Goal: Task Accomplishment & Management: Manage account settings

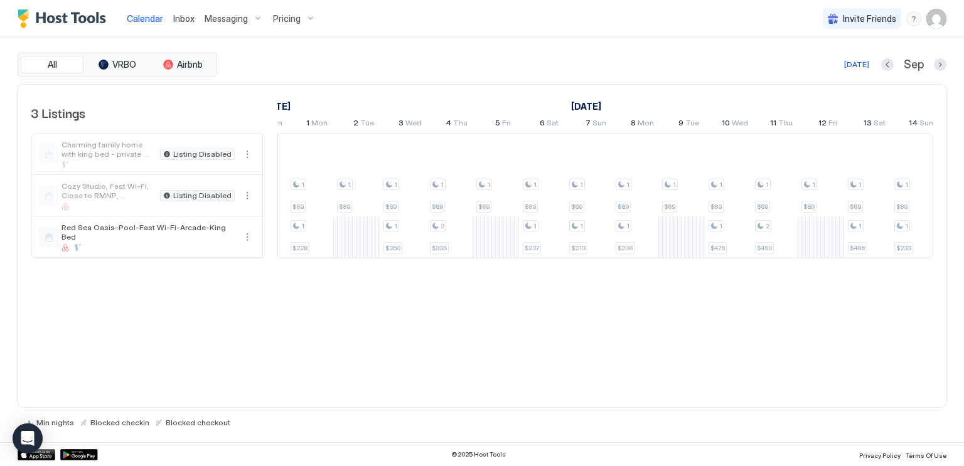
scroll to position [0, 1152]
click at [724, 238] on div "1 $89 1 $89 1 $246 1 $89 1 $208 1 $89 1 $205 1 $89 1 $213 1 $89 1 $232 1 $89 1 …" at bounding box center [292, 196] width 2508 height 124
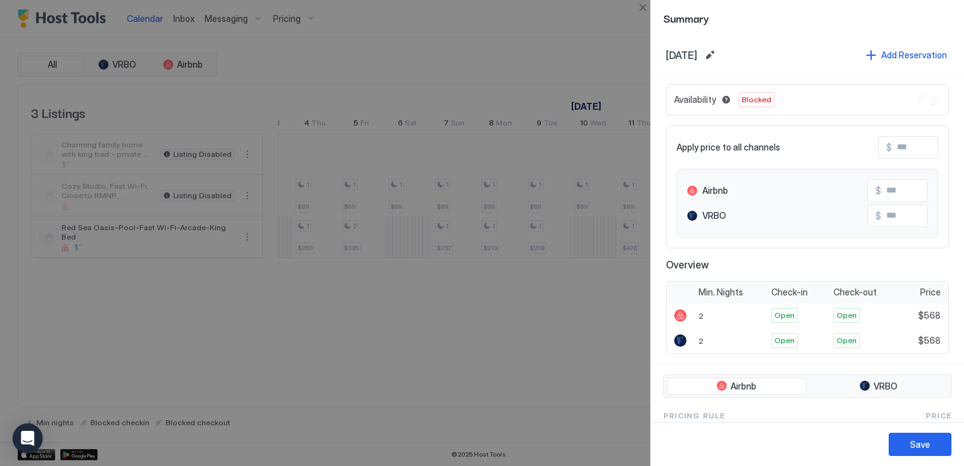
click at [488, 39] on div at bounding box center [482, 233] width 964 height 466
click at [924, 439] on div "Save" at bounding box center [920, 444] width 20 height 13
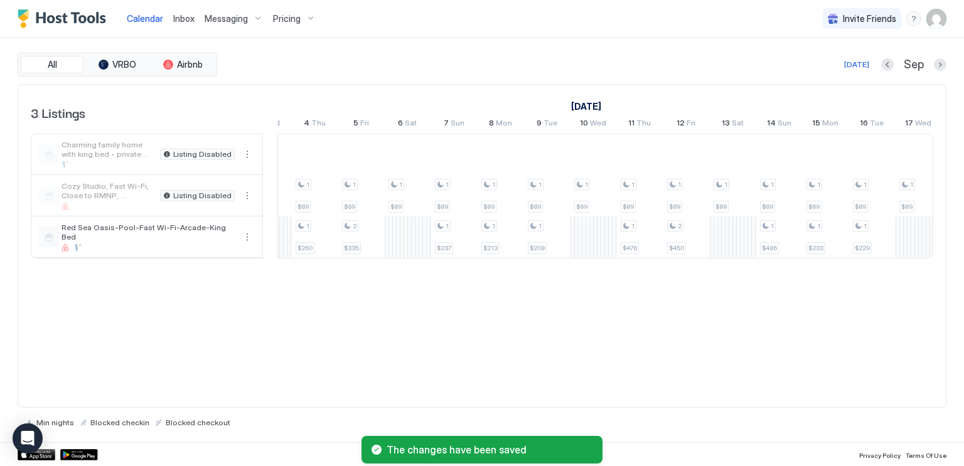
click at [731, 246] on div "1 $89 1 $89 1 $246 1 $89 1 $208 1 $89 1 $205 1 $89 1 $213 1 $89 1 $232 1 $89 1 …" at bounding box center [292, 196] width 2508 height 124
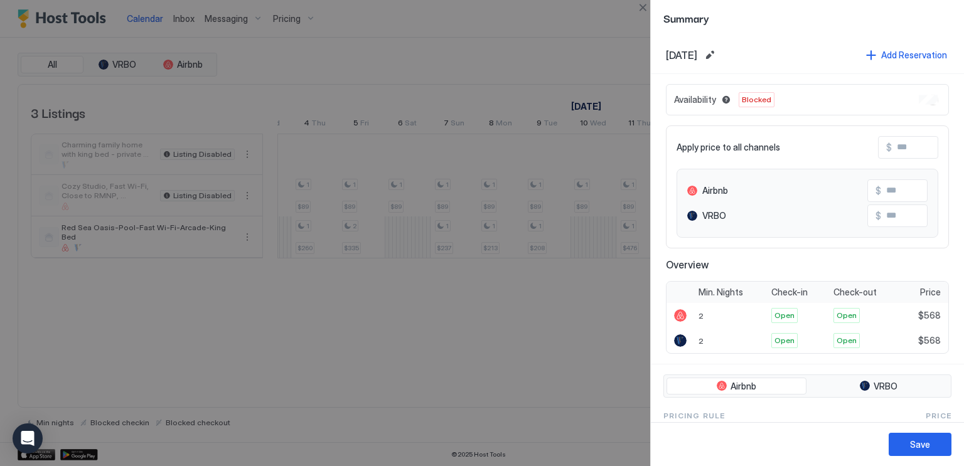
drag, startPoint x: 731, startPoint y: 246, endPoint x: 914, endPoint y: 107, distance: 230.2
click at [914, 107] on div "Availability Blocked" at bounding box center [807, 99] width 283 height 31
click at [902, 439] on button "Save" at bounding box center [920, 444] width 63 height 23
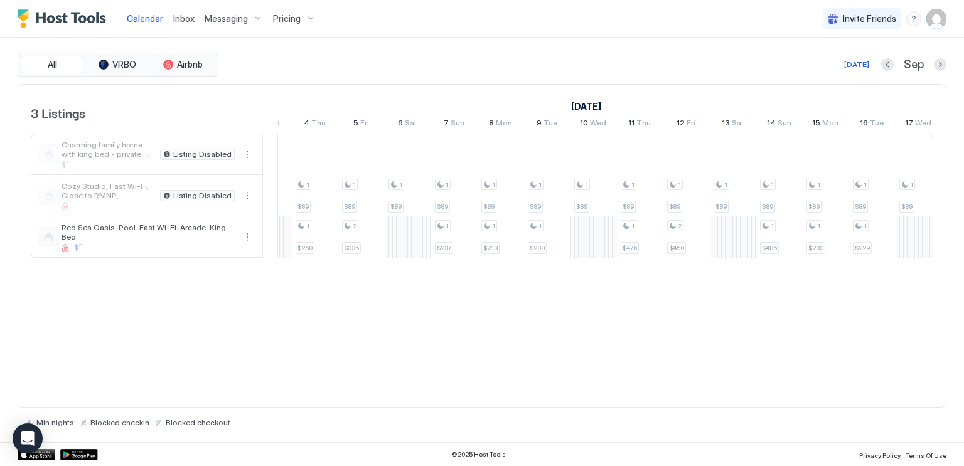
click at [727, 223] on div "1 $89 1 $89 1 $246 1 $89 1 $208 1 $89 1 $205 1 $89 1 $213 1 $89 1 $232 1 $89 1 …" at bounding box center [292, 196] width 2508 height 124
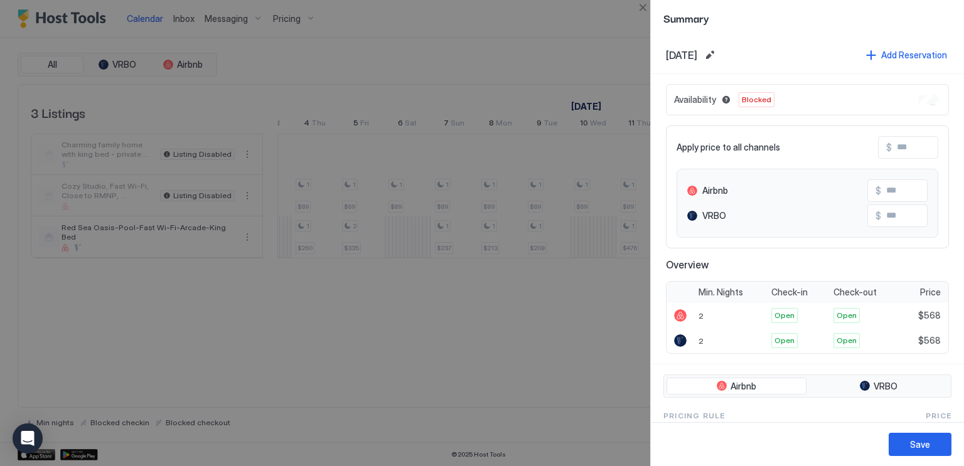
click at [464, 343] on div at bounding box center [482, 233] width 964 height 466
click at [525, 18] on div at bounding box center [482, 233] width 964 height 466
click at [921, 449] on div "Save" at bounding box center [920, 444] width 20 height 13
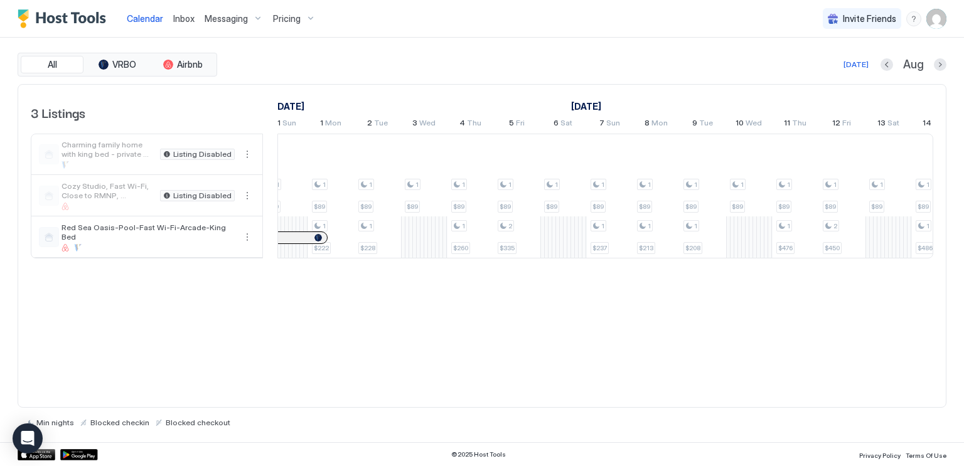
scroll to position [0, 1122]
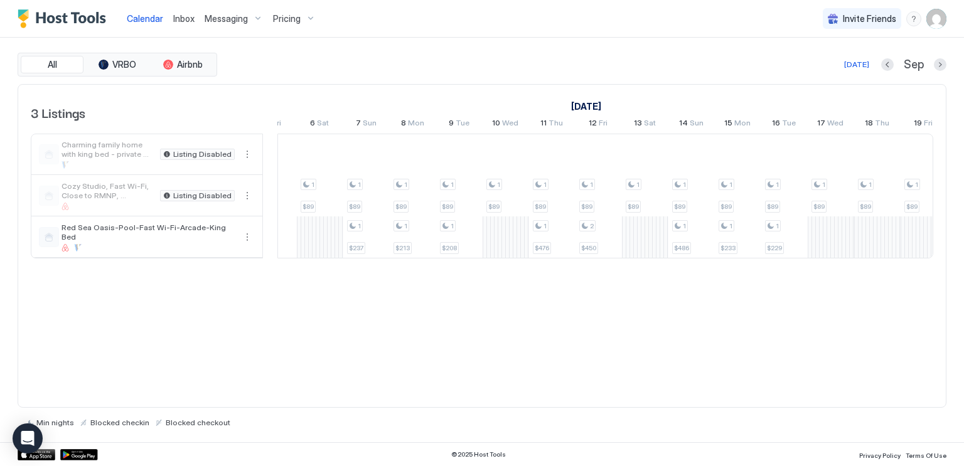
click at [642, 228] on div "1 $89 1 $89 1 $246 1 $89 1 $208 1 $89 1 $205 1 $89 1 $213 1 $89 1 $232 1 $89 1 …" at bounding box center [204, 196] width 2508 height 124
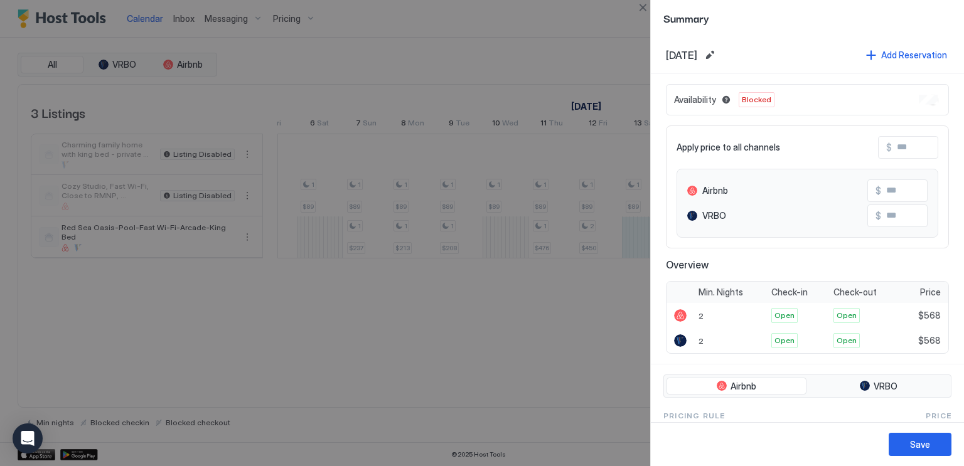
drag, startPoint x: 642, startPoint y: 228, endPoint x: 902, endPoint y: 91, distance: 293.6
click at [902, 91] on div "Availability Blocked" at bounding box center [807, 99] width 283 height 31
click at [751, 102] on span "Blocked" at bounding box center [756, 99] width 29 height 11
click at [694, 95] on span "Availability" at bounding box center [695, 99] width 42 height 11
click at [717, 56] on button "Edit date range" at bounding box center [709, 55] width 15 height 15
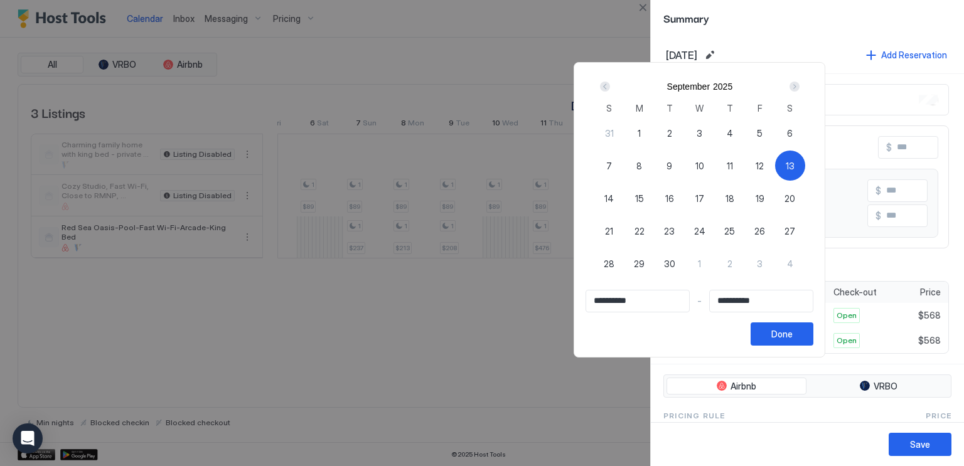
click at [748, 56] on div at bounding box center [482, 233] width 964 height 466
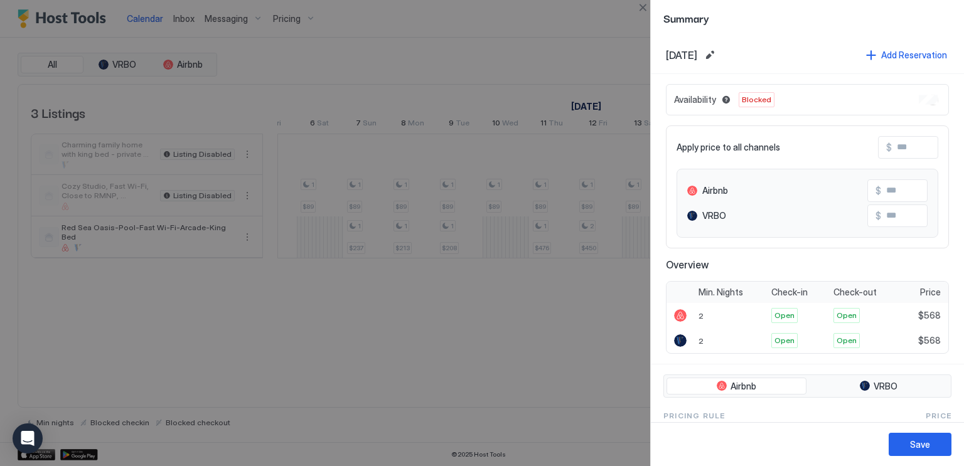
click at [570, 73] on div at bounding box center [482, 233] width 964 height 466
click at [916, 447] on div "Save" at bounding box center [920, 444] width 20 height 13
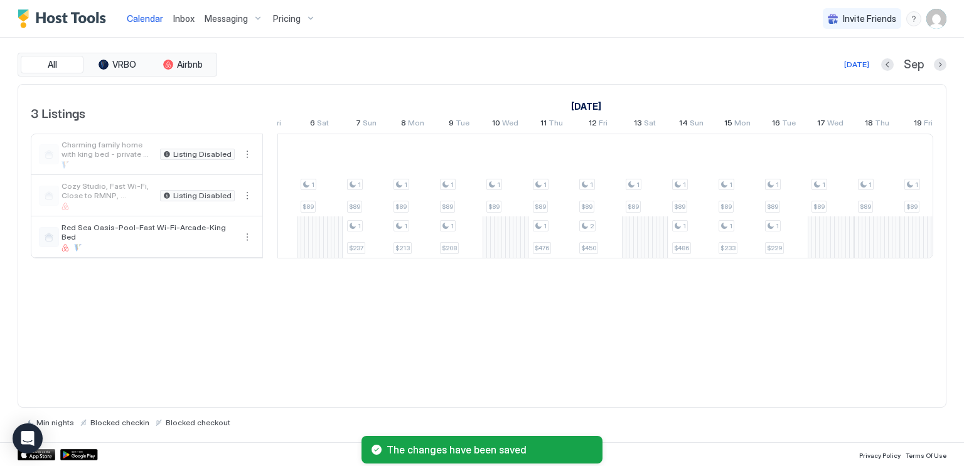
click at [510, 237] on div "1 $89 1 $89 1 $246 1 $89 1 $208 1 $89 1 $205 1 $89 1 $213 1 $89 1 $232 1 $89 1 …" at bounding box center [204, 196] width 2508 height 124
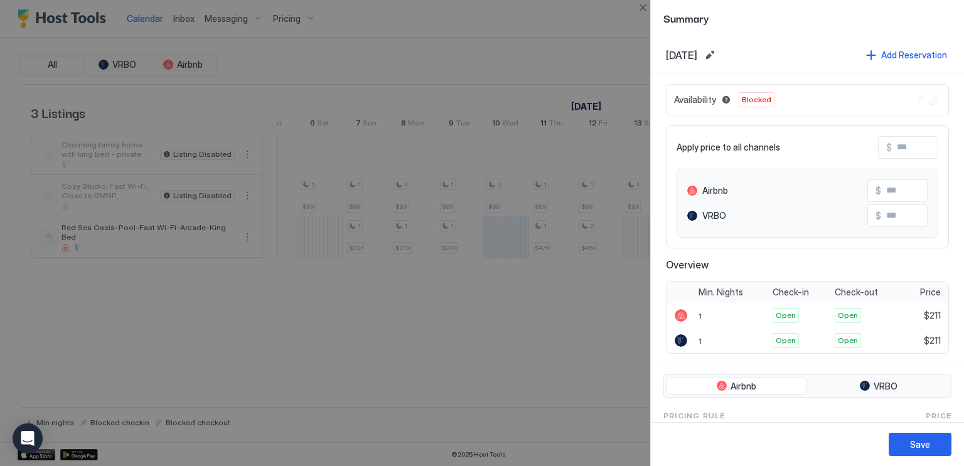
click at [486, 266] on div at bounding box center [482, 233] width 964 height 466
